Goal: Navigation & Orientation: Find specific page/section

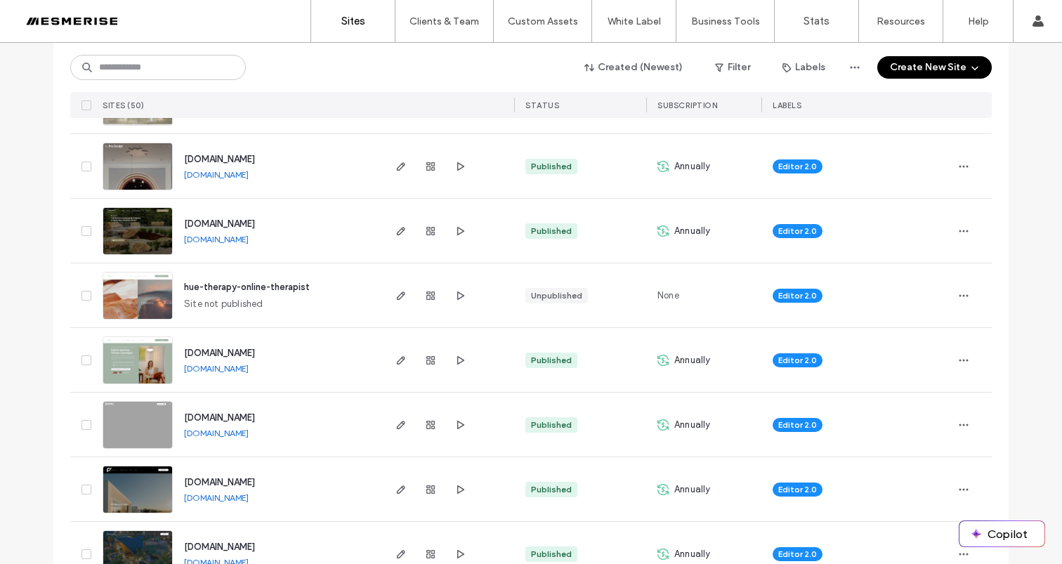
scroll to position [734, 0]
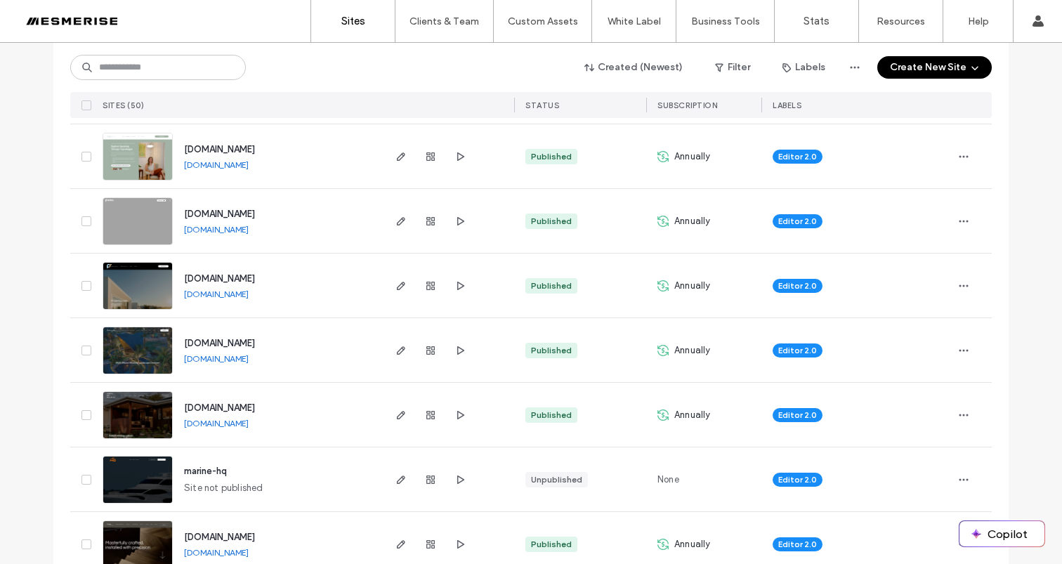
click at [971, 412] on div at bounding box center [971, 415] width 39 height 64
click at [966, 416] on span "button" at bounding box center [963, 415] width 22 height 22
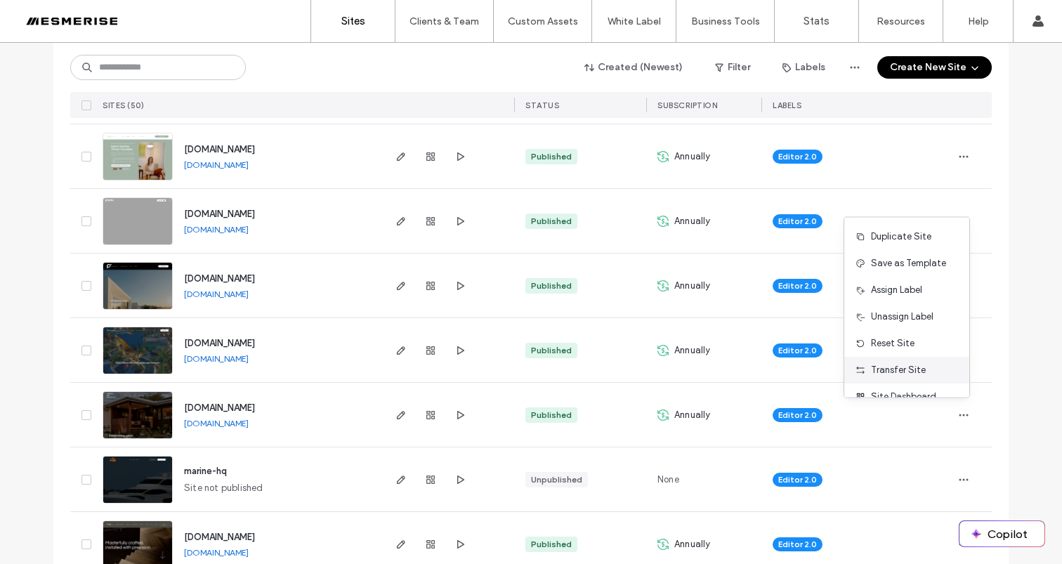
scroll to position [9, 0]
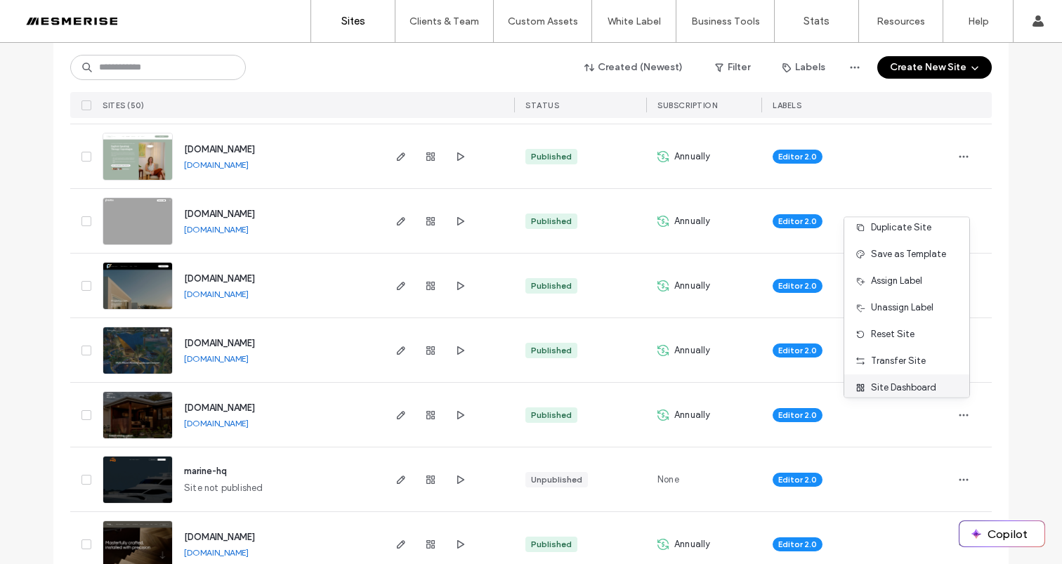
click at [900, 388] on span "Site Dashboard" at bounding box center [903, 388] width 65 height 14
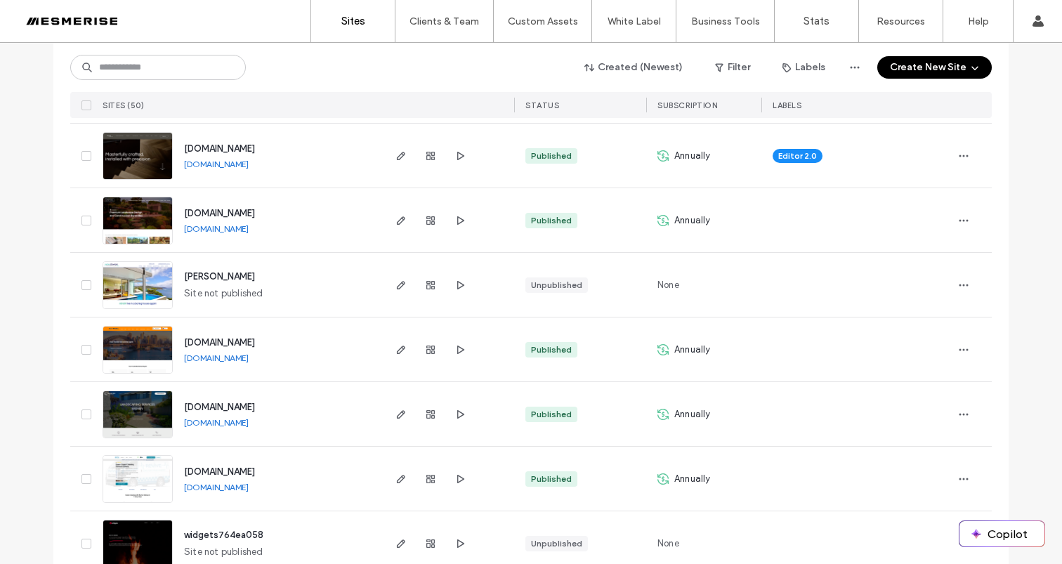
scroll to position [1148, 0]
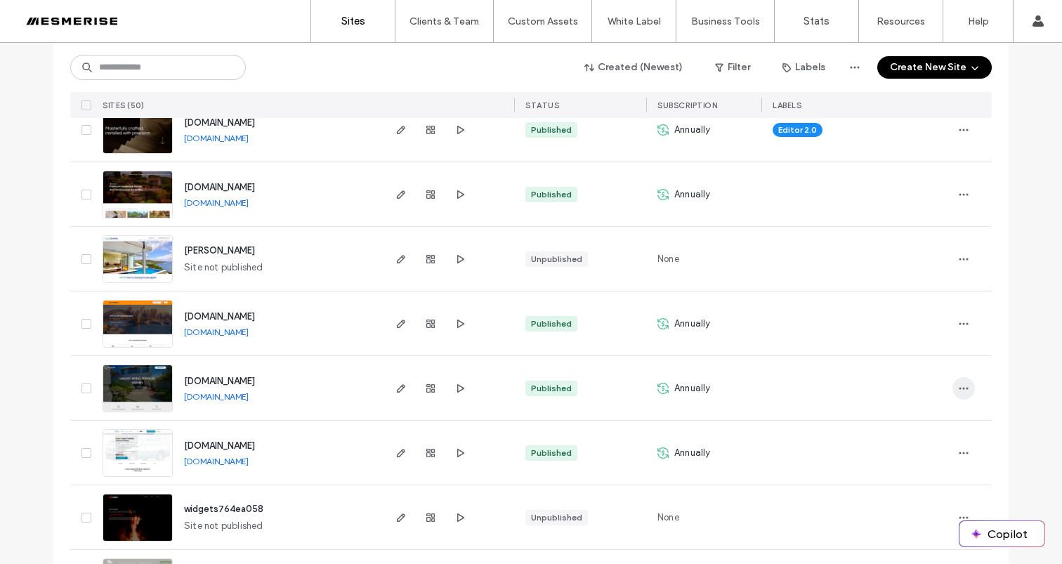
click at [963, 385] on icon "button" at bounding box center [963, 388] width 11 height 11
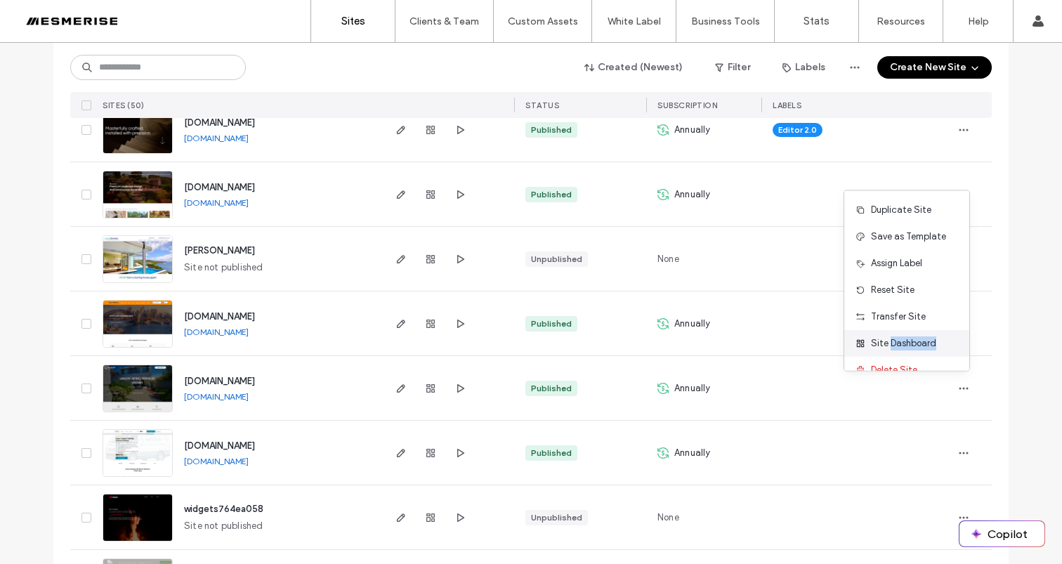
click at [916, 341] on span "Site Dashboard" at bounding box center [903, 343] width 65 height 14
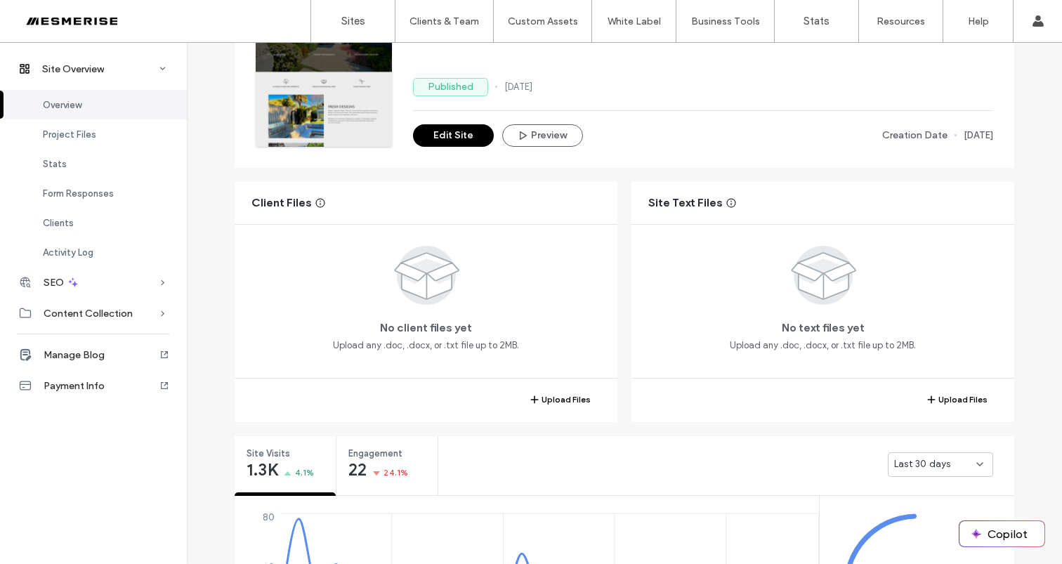
scroll to position [321, 0]
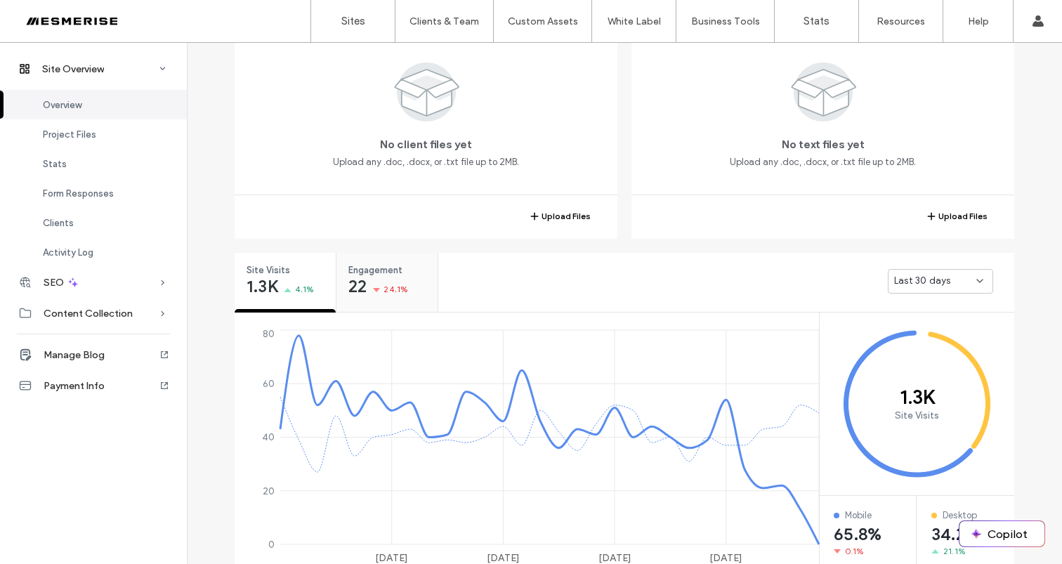
click at [378, 289] on div "22 24.1%" at bounding box center [378, 287] width 60 height 17
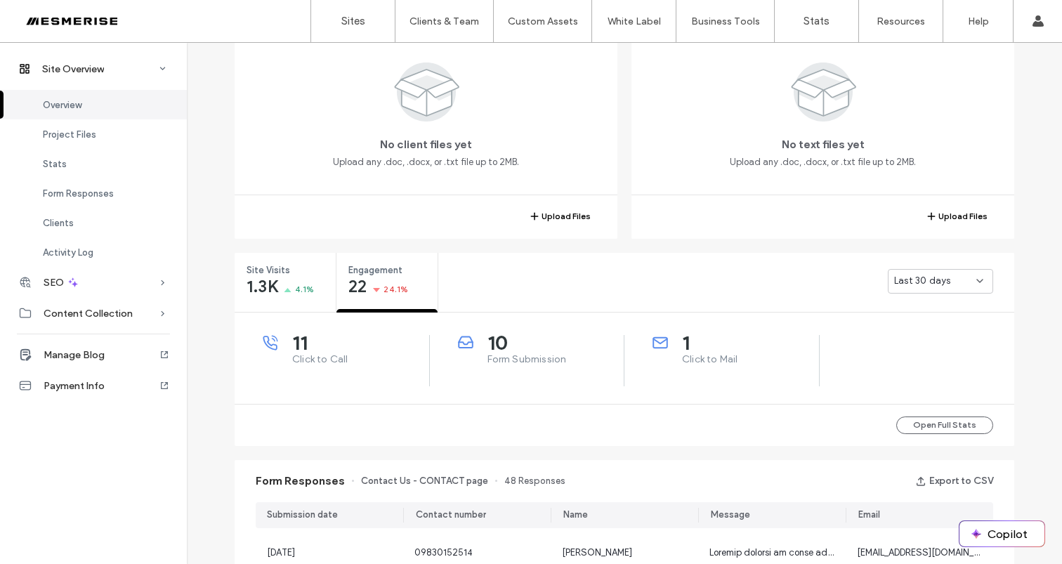
click at [947, 289] on div "Last 30 days" at bounding box center [940, 281] width 105 height 25
click at [914, 327] on span "Last 7 days" at bounding box center [914, 330] width 51 height 14
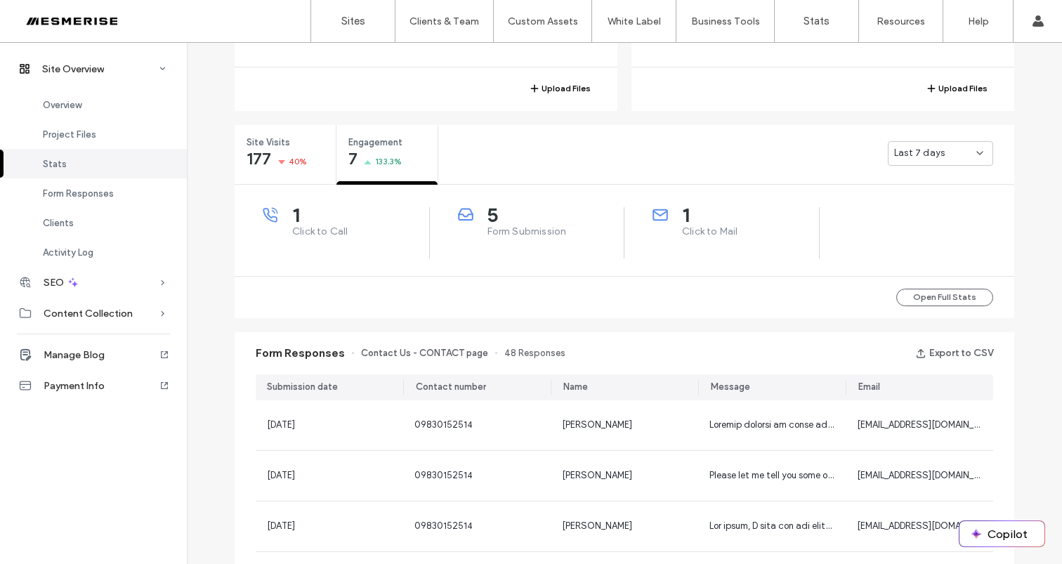
scroll to position [536, 0]
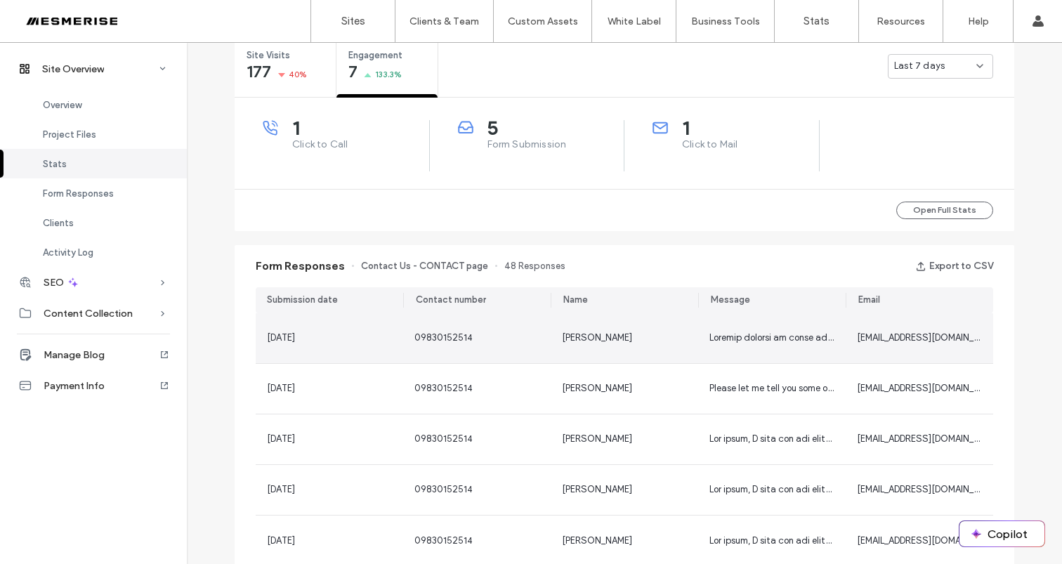
click at [517, 340] on div "09830152514" at bounding box center [476, 338] width 125 height 14
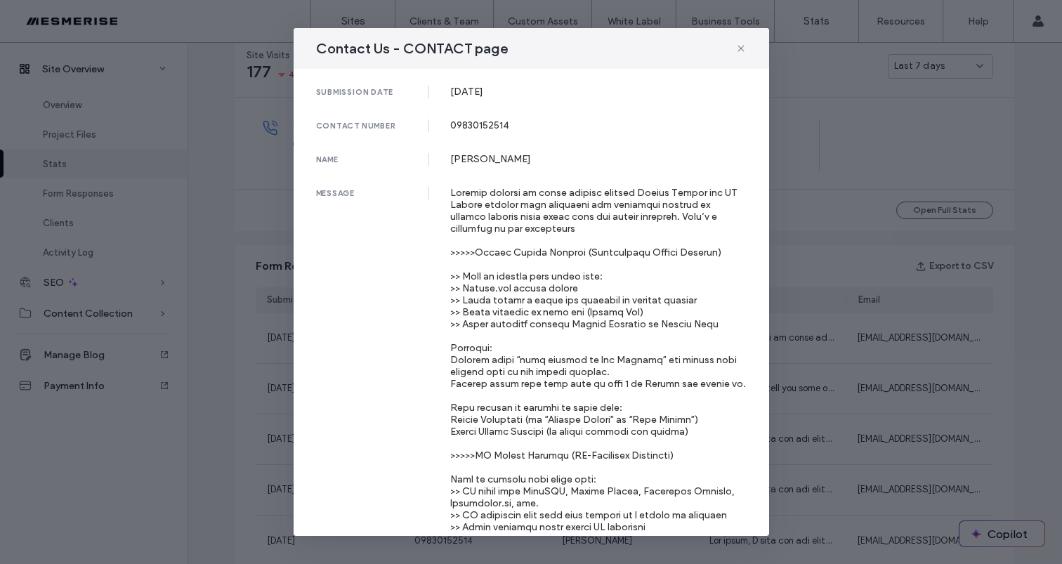
click at [812, 284] on div "Contact Us - CONTACT page submission date 12 Sep, 2025 contact number 098301525…" at bounding box center [531, 282] width 1062 height 564
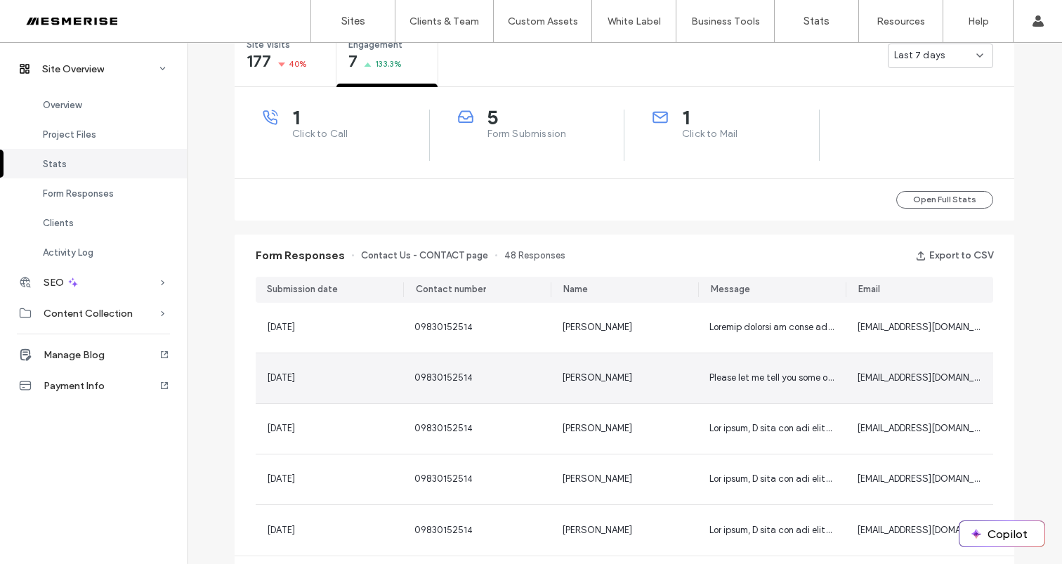
scroll to position [626, 0]
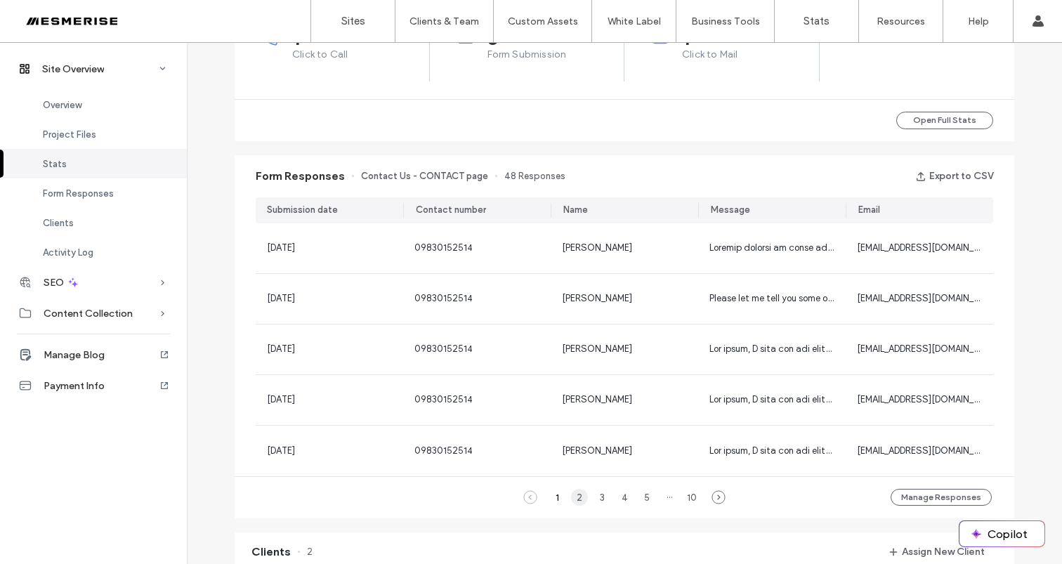
click at [572, 499] on div "2" at bounding box center [579, 497] width 17 height 17
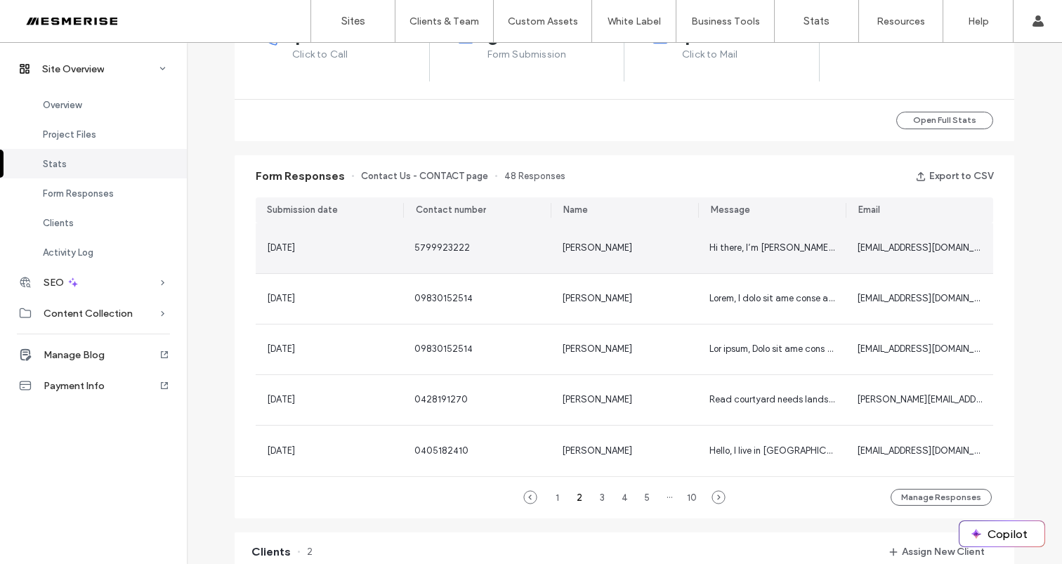
click at [533, 246] on div "5799923222" at bounding box center [476, 248] width 125 height 14
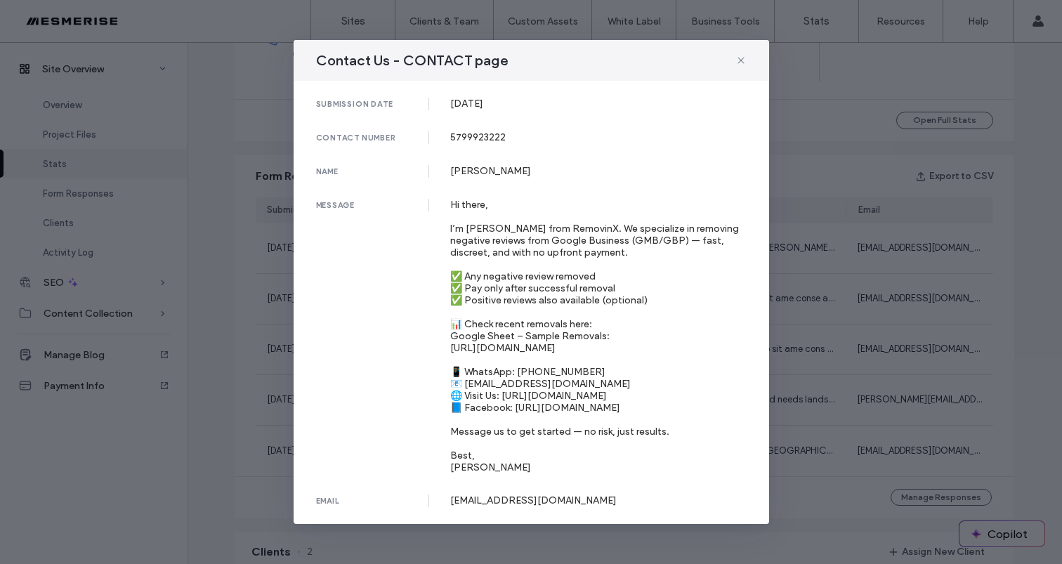
click at [802, 287] on div "Contact Us - CONTACT page submission date 08 Sep, 2025 contact number 579992322…" at bounding box center [531, 282] width 1062 height 564
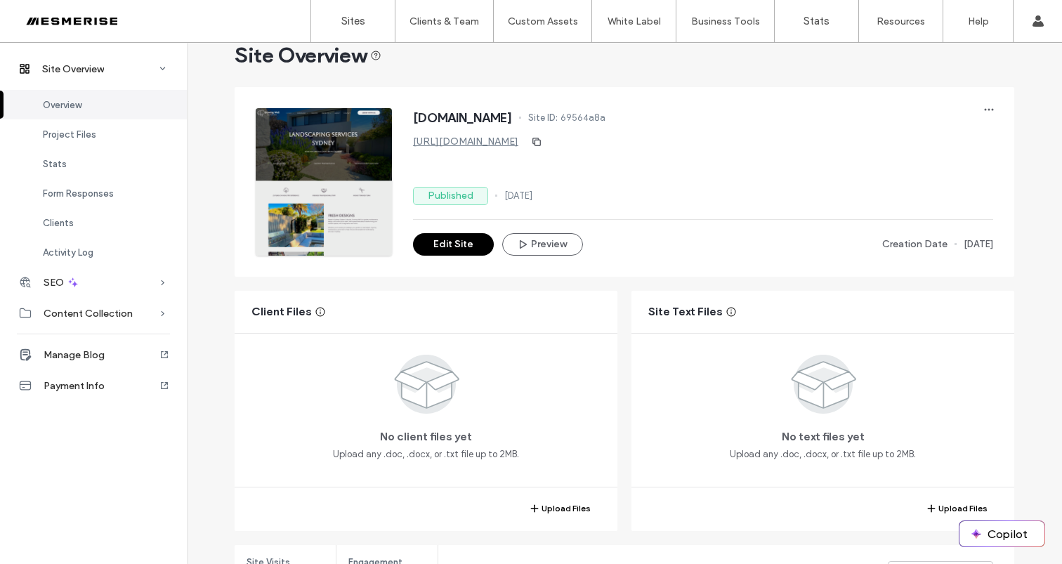
scroll to position [76, 0]
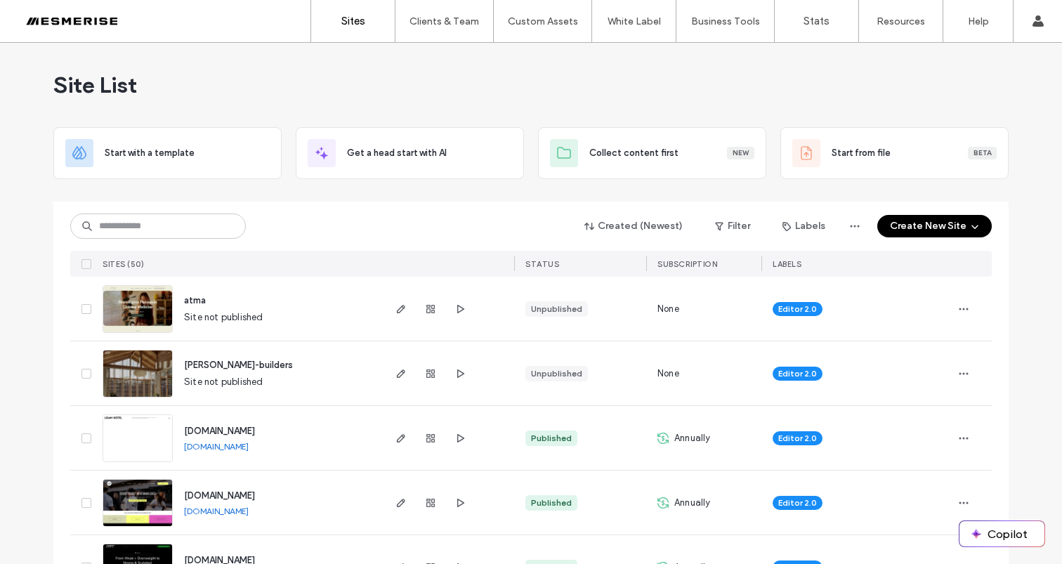
drag, startPoint x: 376, startPoint y: 82, endPoint x: 327, endPoint y: 96, distance: 51.8
click at [376, 82] on div "Site List" at bounding box center [530, 85] width 955 height 84
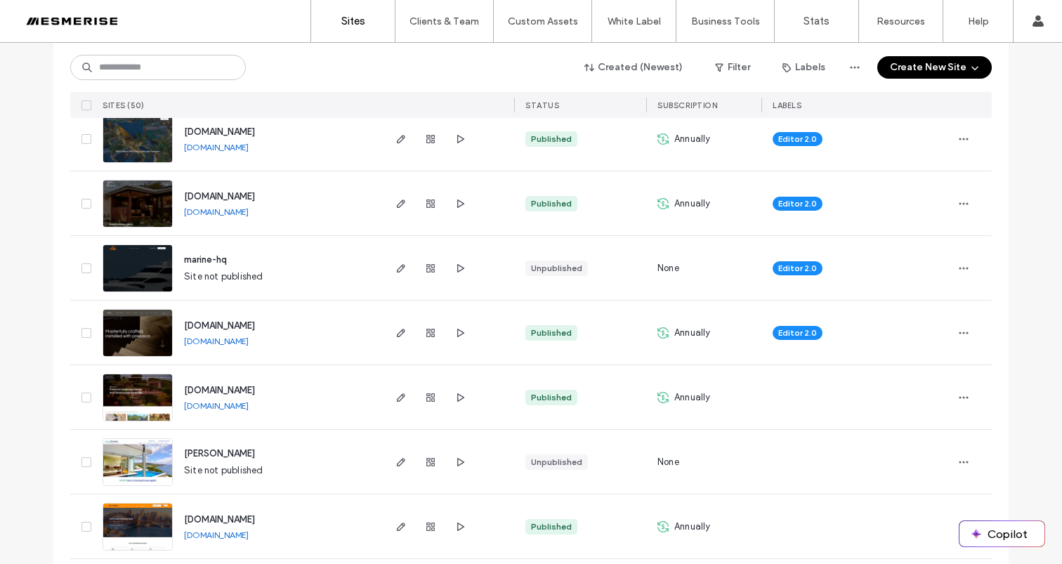
scroll to position [963, 0]
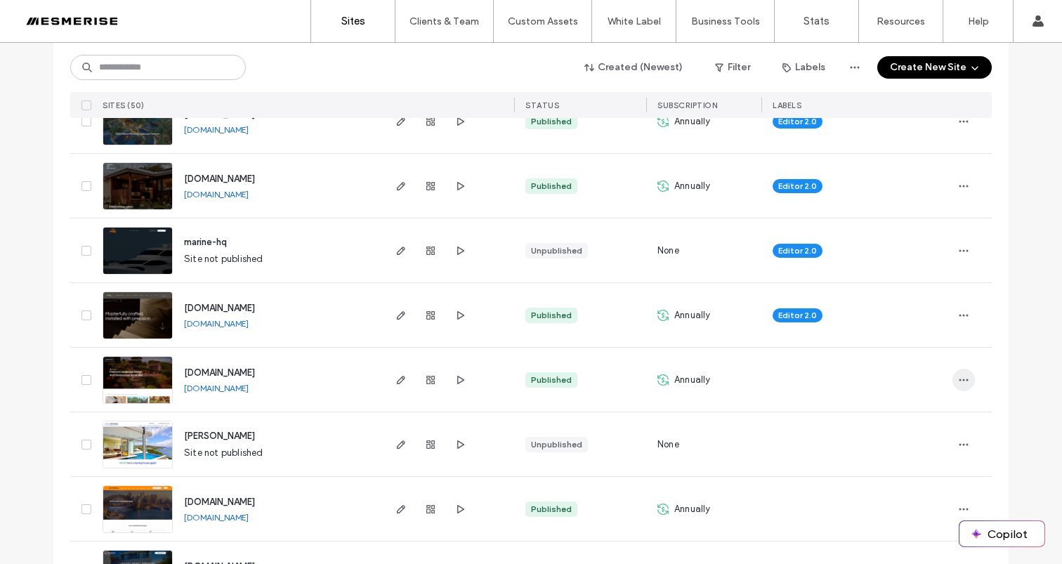
click at [958, 381] on icon "button" at bounding box center [963, 379] width 11 height 11
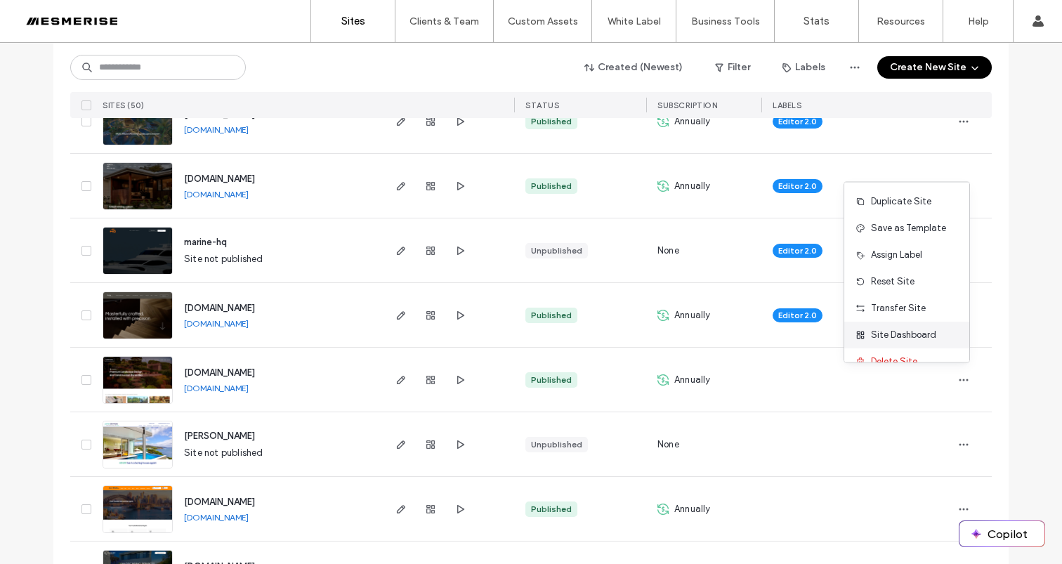
click at [916, 333] on span "Site Dashboard" at bounding box center [903, 335] width 65 height 14
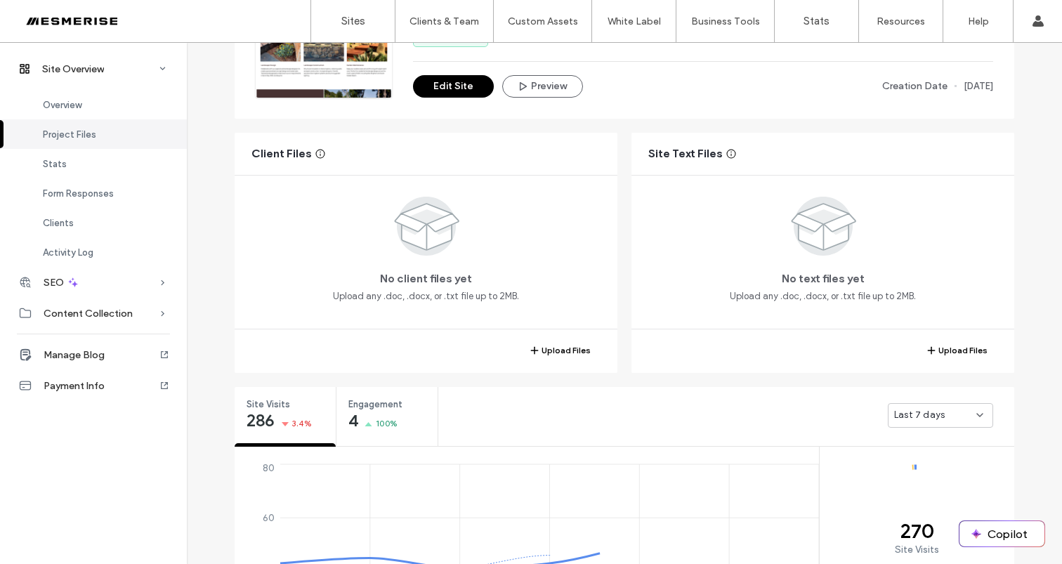
scroll to position [316, 0]
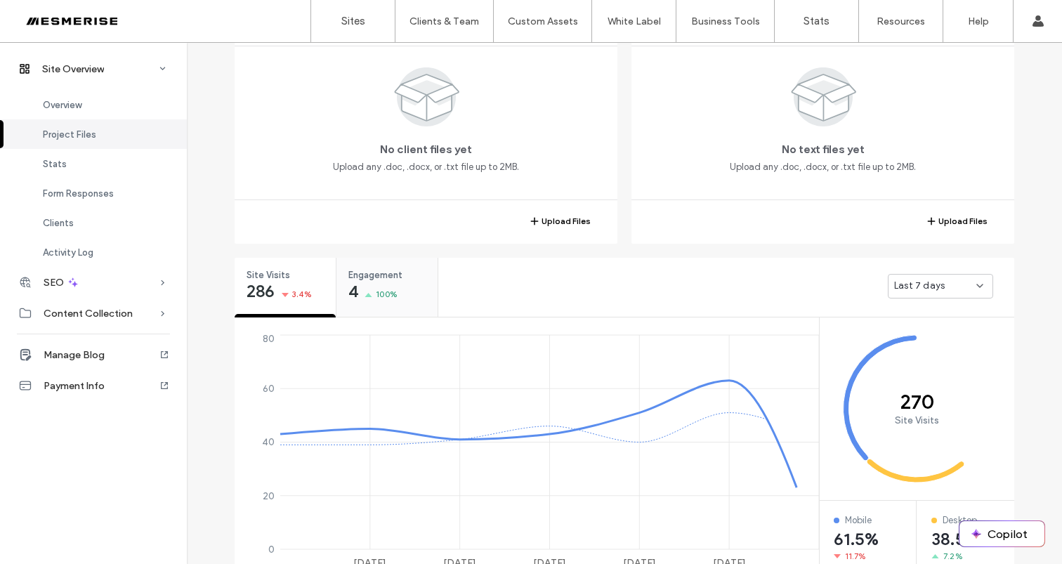
click at [368, 272] on span "Engagement" at bounding box center [382, 275] width 68 height 14
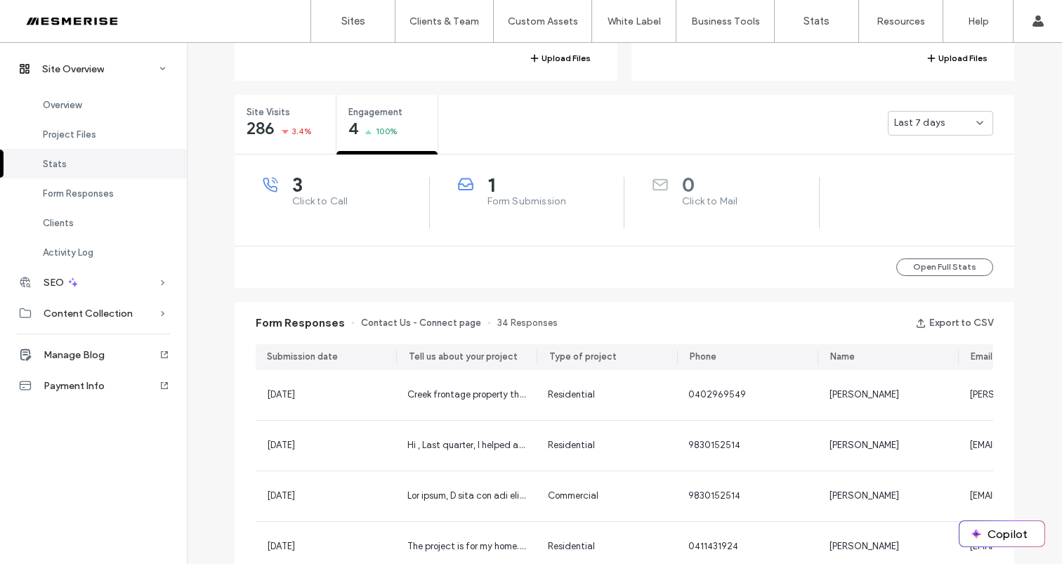
scroll to position [228, 0]
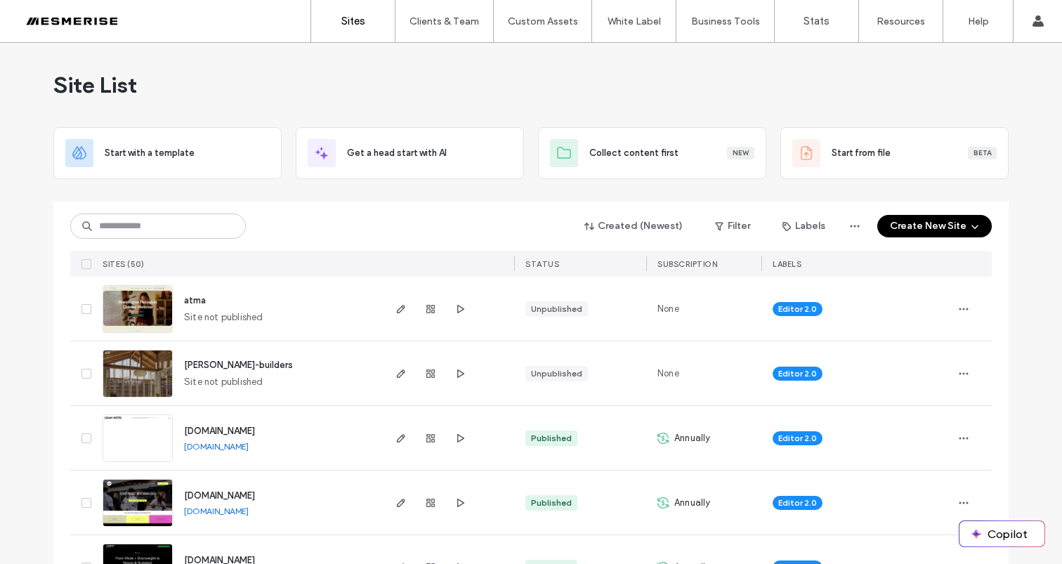
click at [81, 81] on span "Site List" at bounding box center [95, 85] width 84 height 28
click at [85, 80] on span "Site List" at bounding box center [95, 85] width 84 height 28
click at [147, 85] on div "Site List" at bounding box center [530, 85] width 955 height 84
click at [107, 85] on span "Site List" at bounding box center [95, 85] width 84 height 28
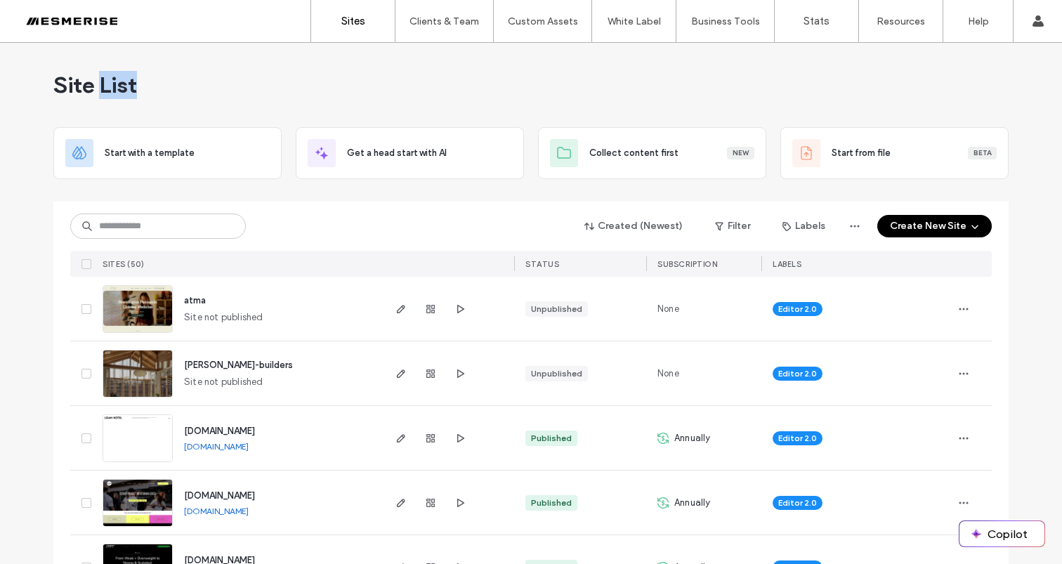
click at [107, 85] on span "Site List" at bounding box center [95, 85] width 84 height 28
click at [86, 86] on span "Site List" at bounding box center [95, 85] width 84 height 28
click at [110, 85] on span "Site List" at bounding box center [95, 85] width 84 height 28
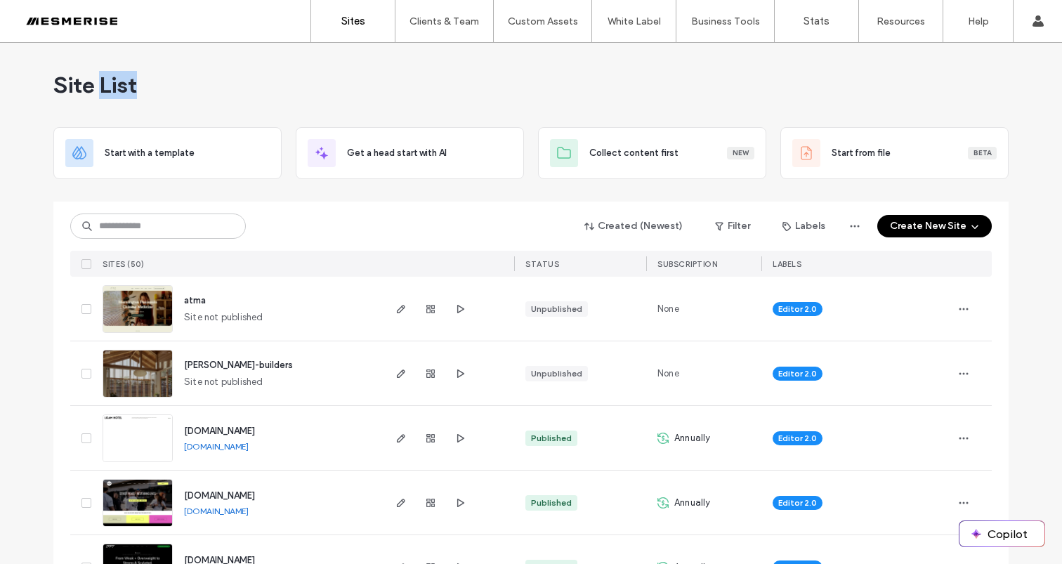
click at [110, 85] on span "Site List" at bounding box center [95, 85] width 84 height 28
click at [114, 82] on span "Site List" at bounding box center [95, 85] width 84 height 28
